Goal: Task Accomplishment & Management: Manage account settings

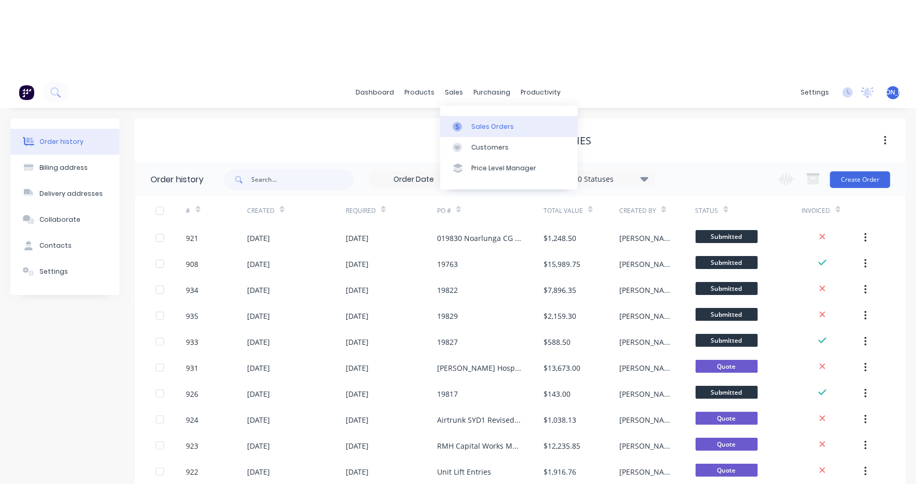
click at [485, 122] on div "Sales Orders" at bounding box center [492, 126] width 43 height 9
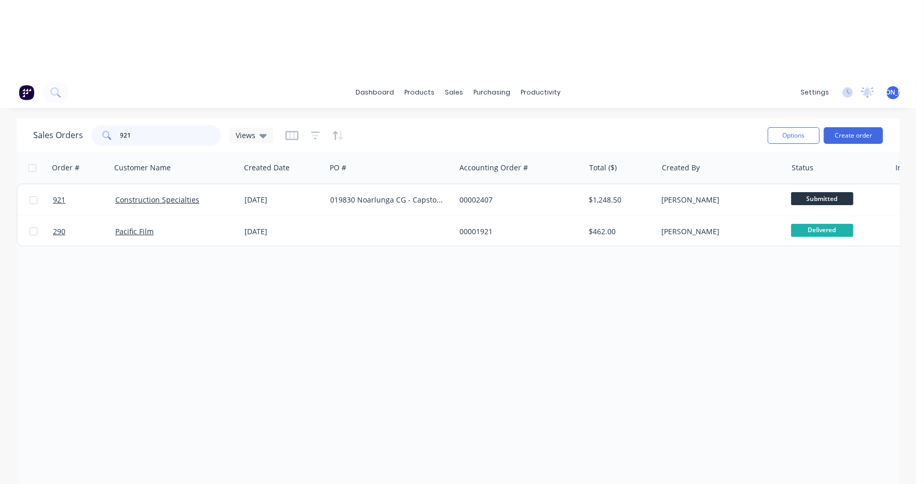
drag, startPoint x: 145, startPoint y: 133, endPoint x: 90, endPoint y: 143, distance: 56.3
click at [91, 143] on div "921" at bounding box center [156, 135] width 130 height 21
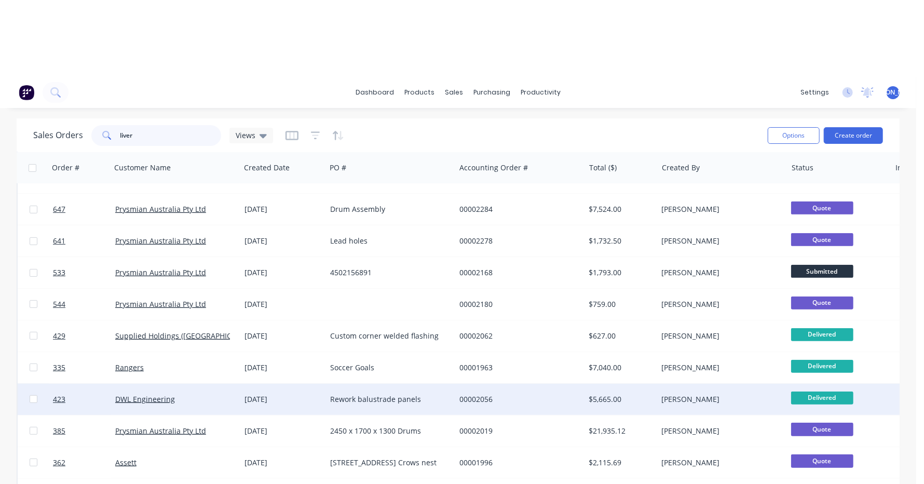
scroll to position [306, 0]
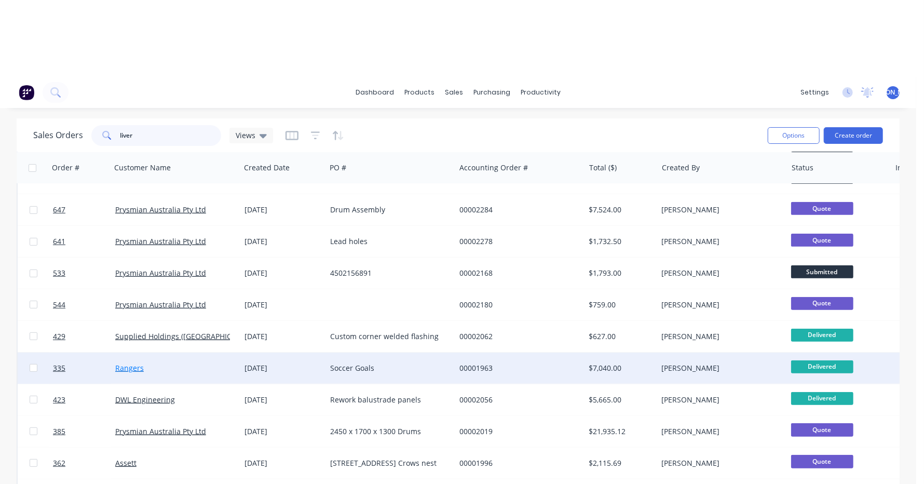
type input "liver"
click at [130, 372] on link "Rangers" at bounding box center [129, 368] width 29 height 10
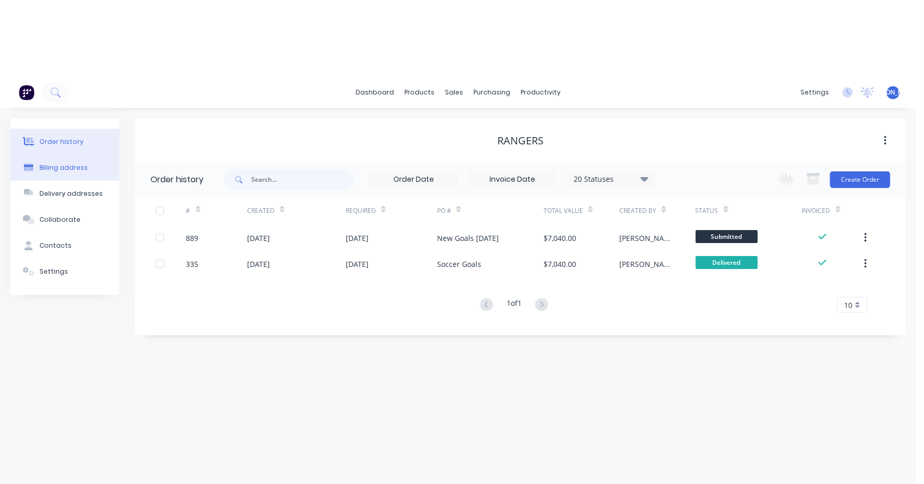
click at [66, 163] on div "Billing address" at bounding box center [63, 167] width 48 height 9
select select "AU"
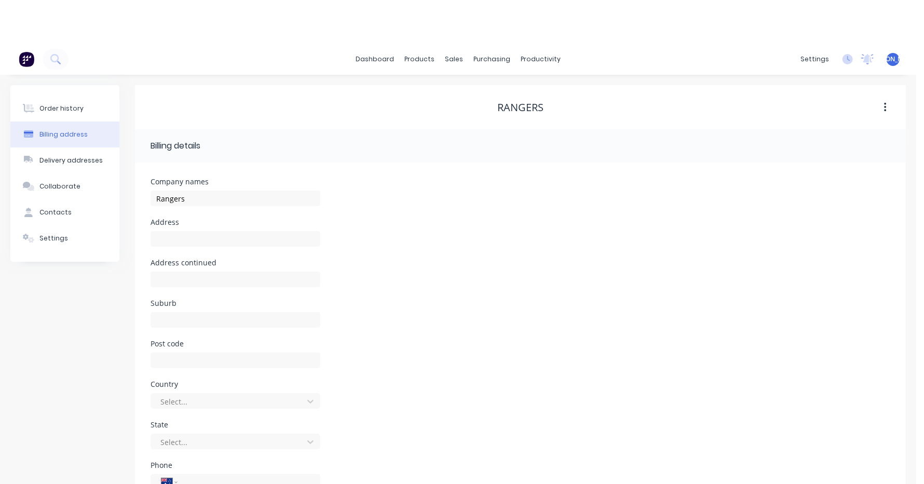
scroll to position [51, 0]
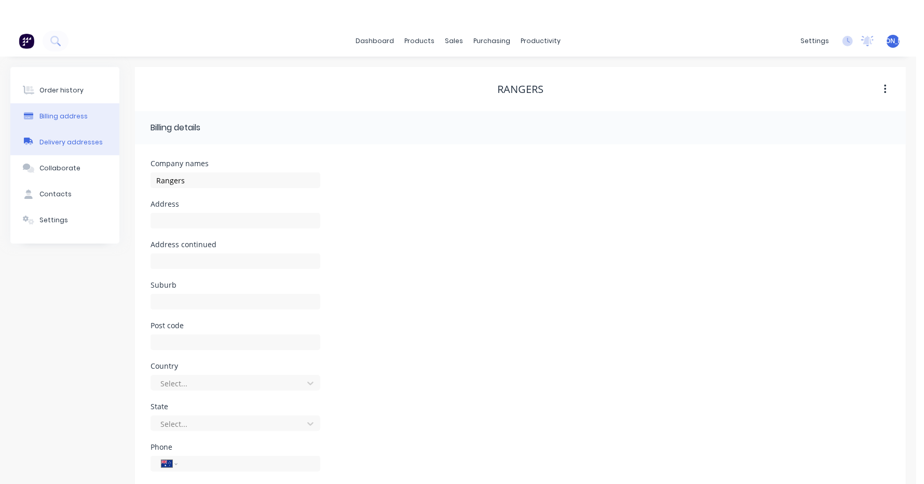
click at [82, 141] on div "Delivery addresses" at bounding box center [70, 142] width 63 height 9
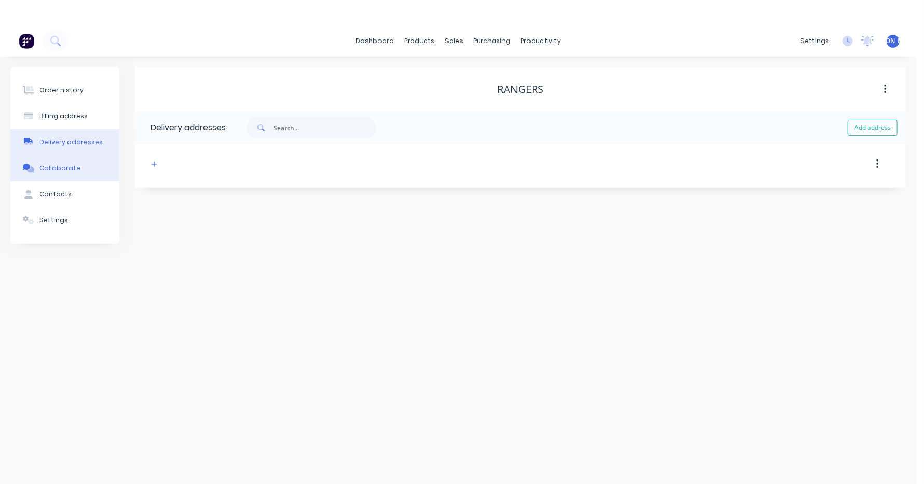
click at [54, 169] on div "Collaborate" at bounding box center [59, 168] width 41 height 9
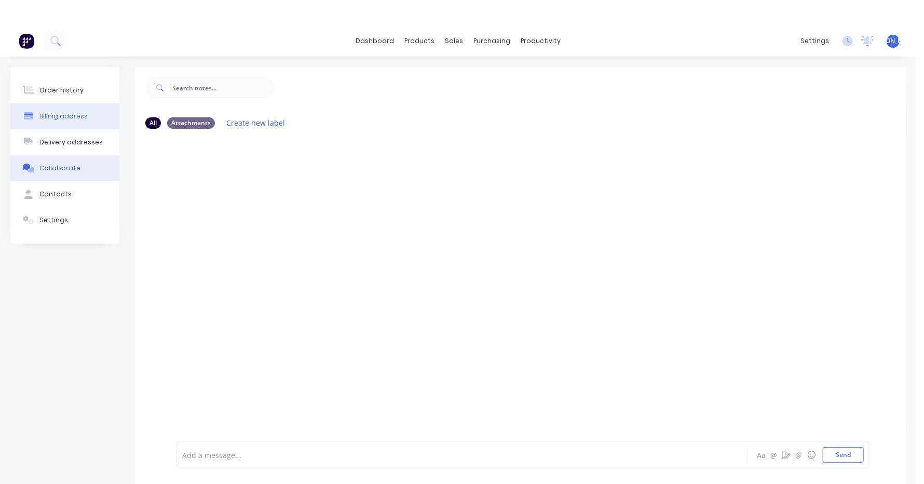
click at [72, 113] on div "Billing address" at bounding box center [63, 116] width 48 height 9
select select "AU"
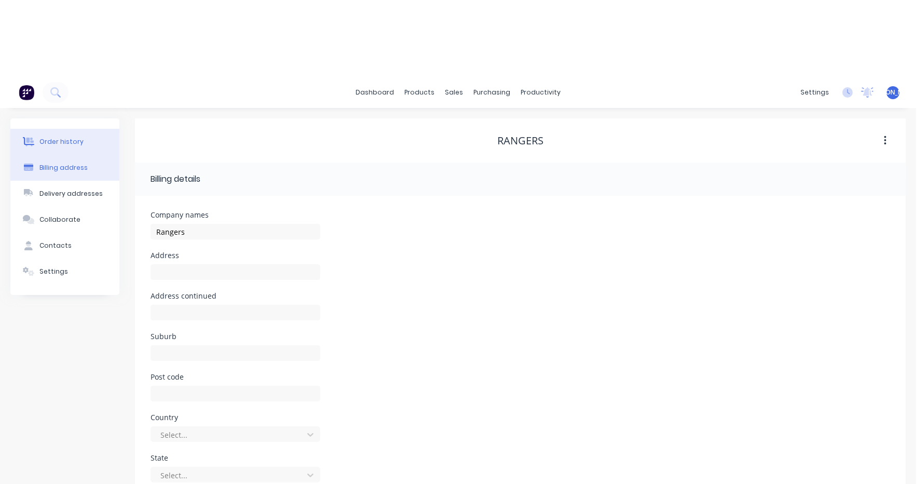
click at [71, 133] on button "Order history" at bounding box center [64, 142] width 109 height 26
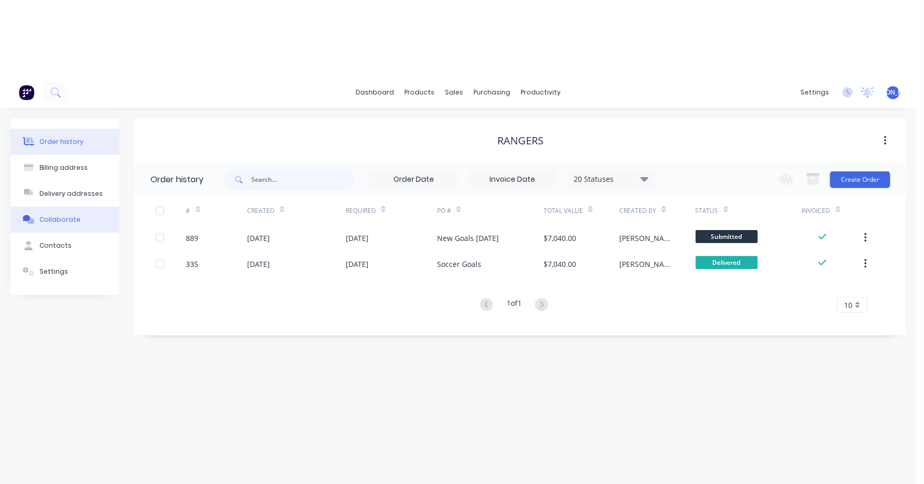
click at [65, 215] on div "Collaborate" at bounding box center [59, 219] width 41 height 9
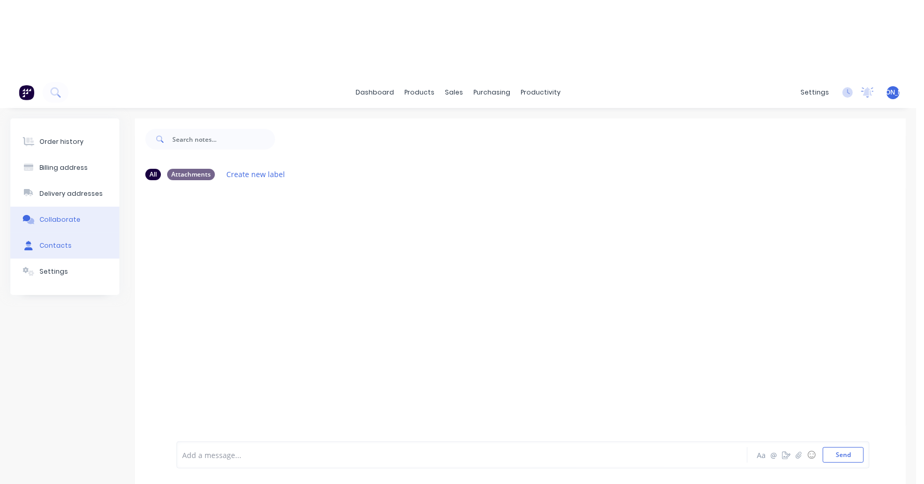
click at [56, 249] on div "Contacts" at bounding box center [55, 245] width 32 height 9
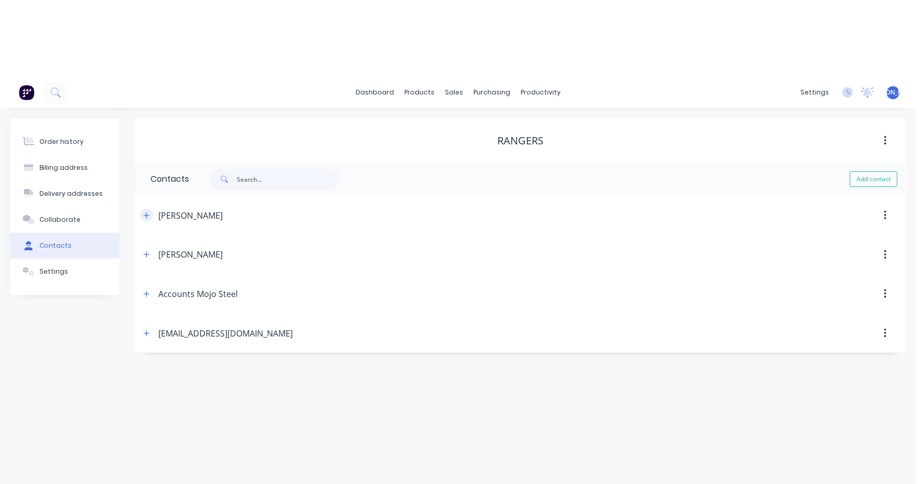
click at [144, 212] on icon "button" at bounding box center [146, 215] width 6 height 7
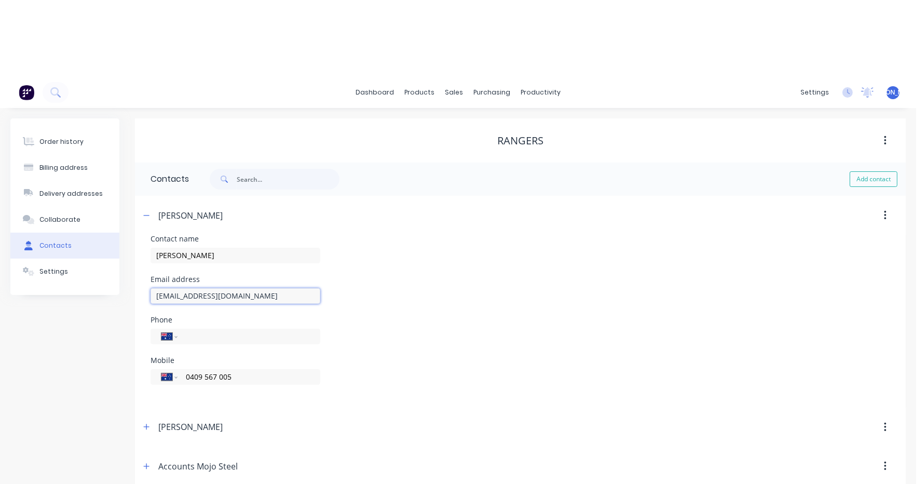
drag, startPoint x: 291, startPoint y: 295, endPoint x: 160, endPoint y: 301, distance: 130.4
click at [160, 301] on input "[EMAIL_ADDRESS][DOMAIN_NAME]" at bounding box center [236, 296] width 170 height 16
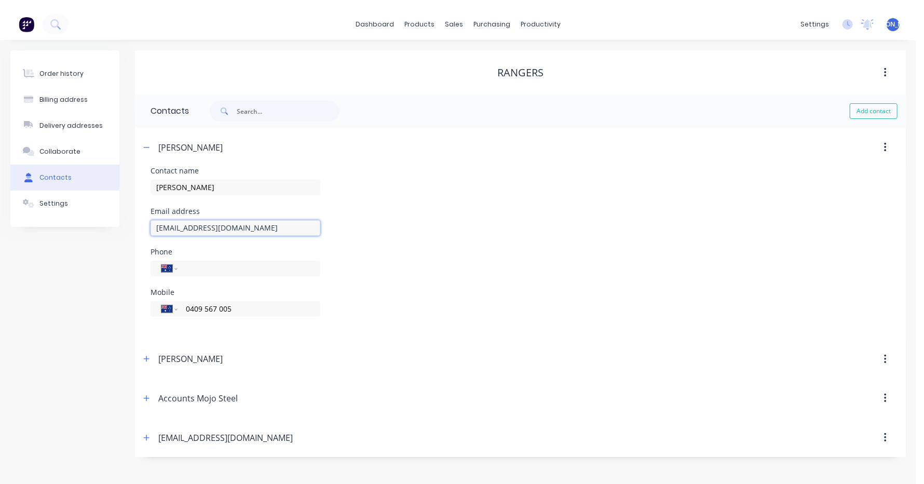
scroll to position [76, 0]
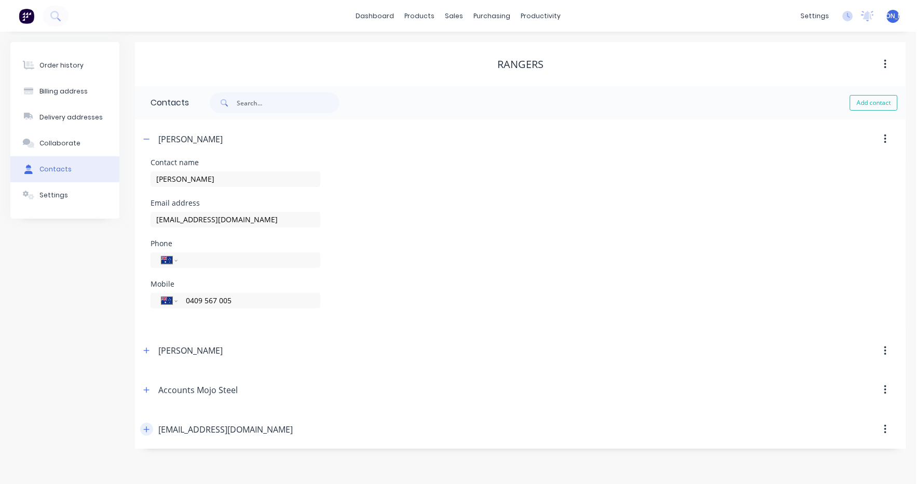
click at [142, 432] on button "button" at bounding box center [146, 429] width 13 height 13
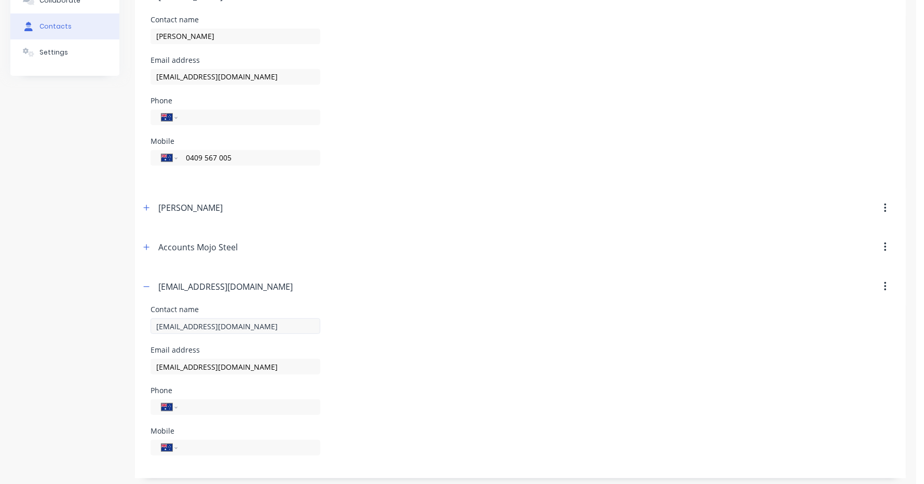
scroll to position [223, 0]
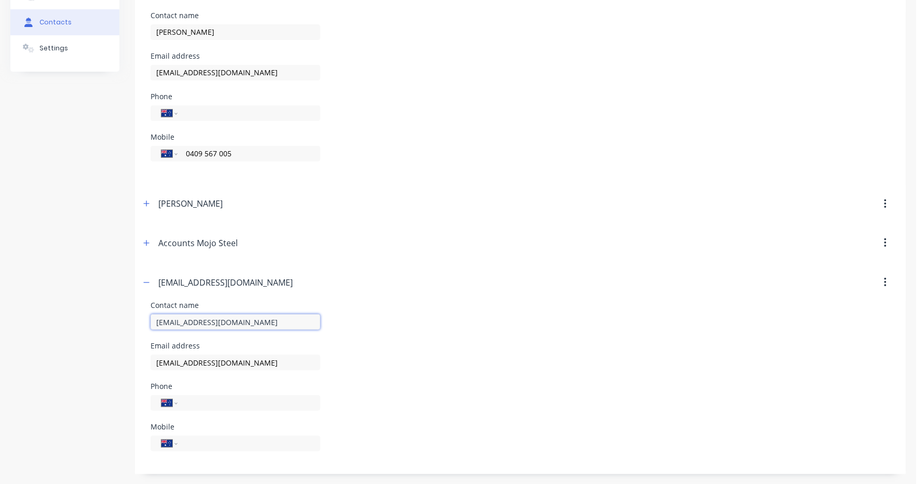
drag, startPoint x: 288, startPoint y: 321, endPoint x: 152, endPoint y: 332, distance: 136.4
click at [152, 332] on div "[EMAIL_ADDRESS][DOMAIN_NAME]" at bounding box center [236, 326] width 170 height 31
drag, startPoint x: 293, startPoint y: 69, endPoint x: 146, endPoint y: 70, distance: 147.4
click at [146, 70] on div "Contact name [PERSON_NAME] Email address [EMAIL_ADDRESS][DOMAIN_NAME] Phone Int…" at bounding box center [520, 98] width 771 height 172
